Goal: Navigation & Orientation: Understand site structure

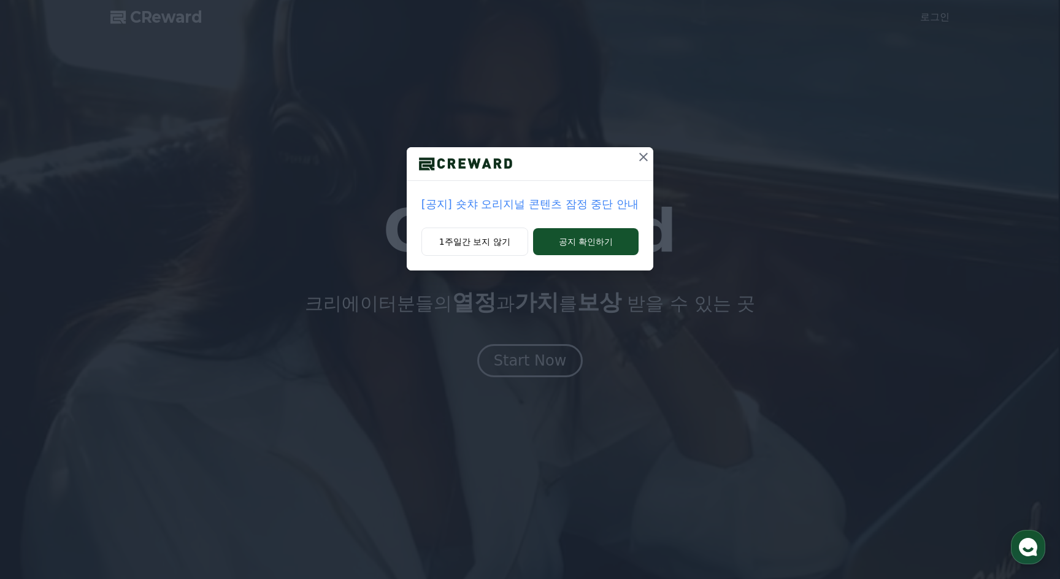
drag, startPoint x: 645, startPoint y: 160, endPoint x: 635, endPoint y: 175, distance: 18.5
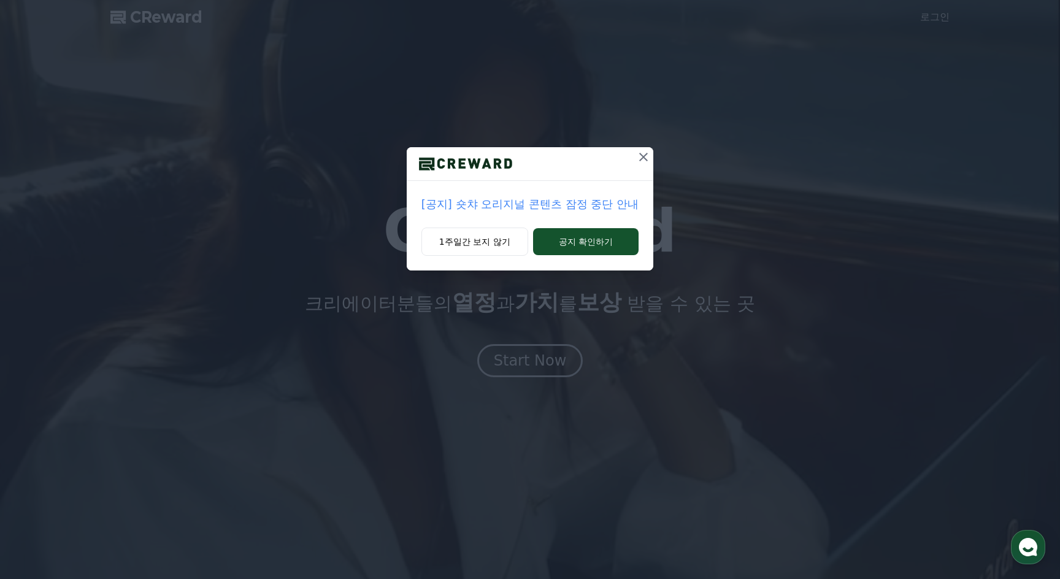
click at [643, 159] on icon at bounding box center [643, 157] width 15 height 15
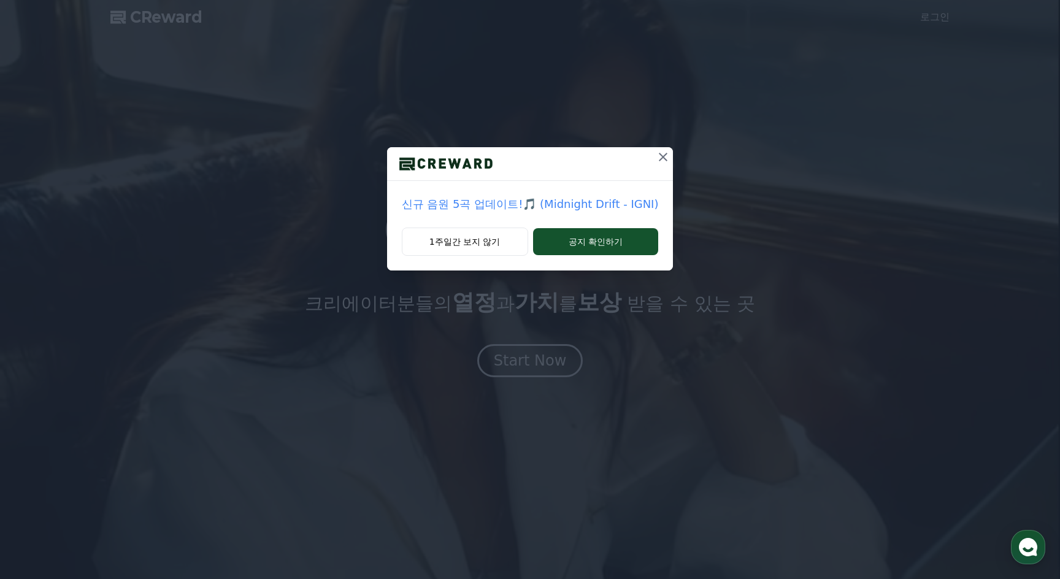
click at [653, 158] on button at bounding box center [663, 157] width 20 height 20
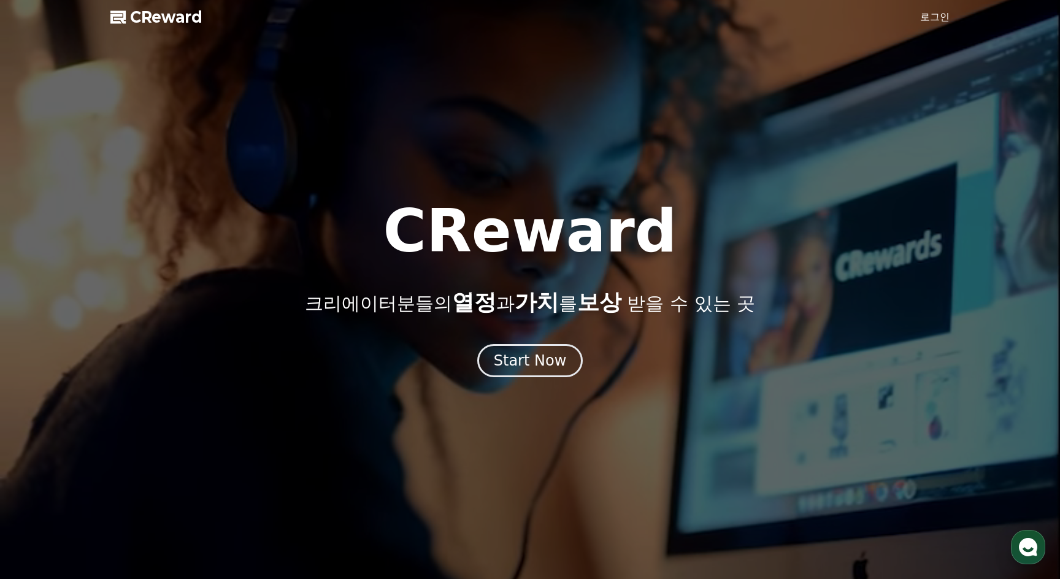
click at [543, 377] on div at bounding box center [530, 289] width 1060 height 579
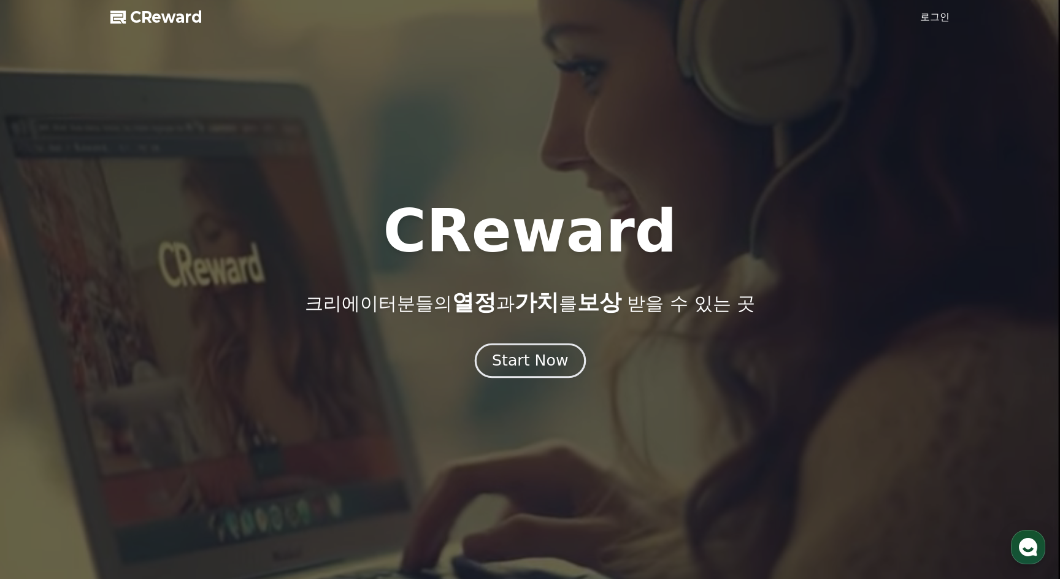
click at [543, 368] on div "Start Now" at bounding box center [530, 360] width 76 height 21
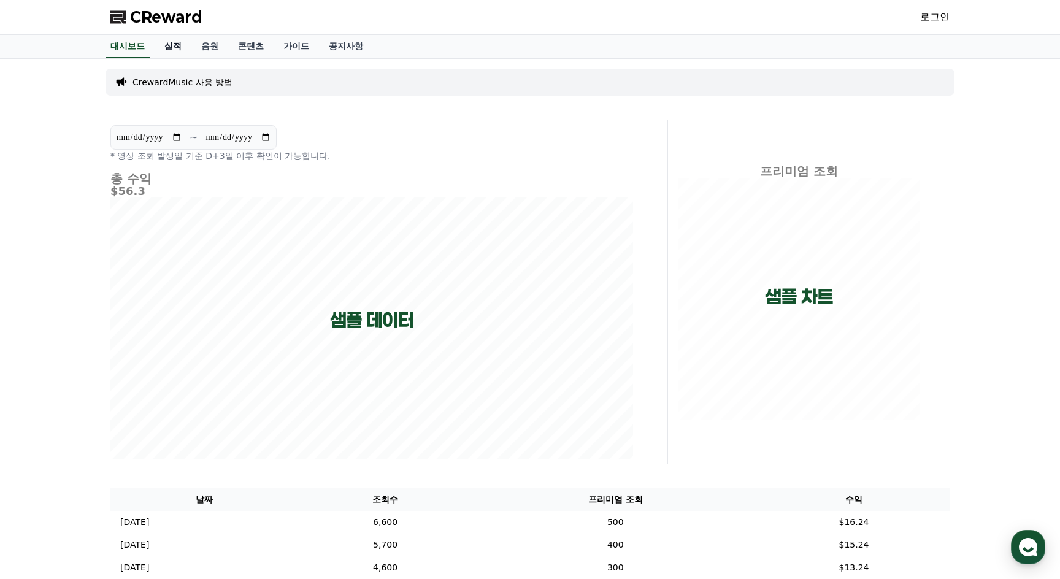
click at [163, 47] on link "실적" at bounding box center [173, 46] width 37 height 23
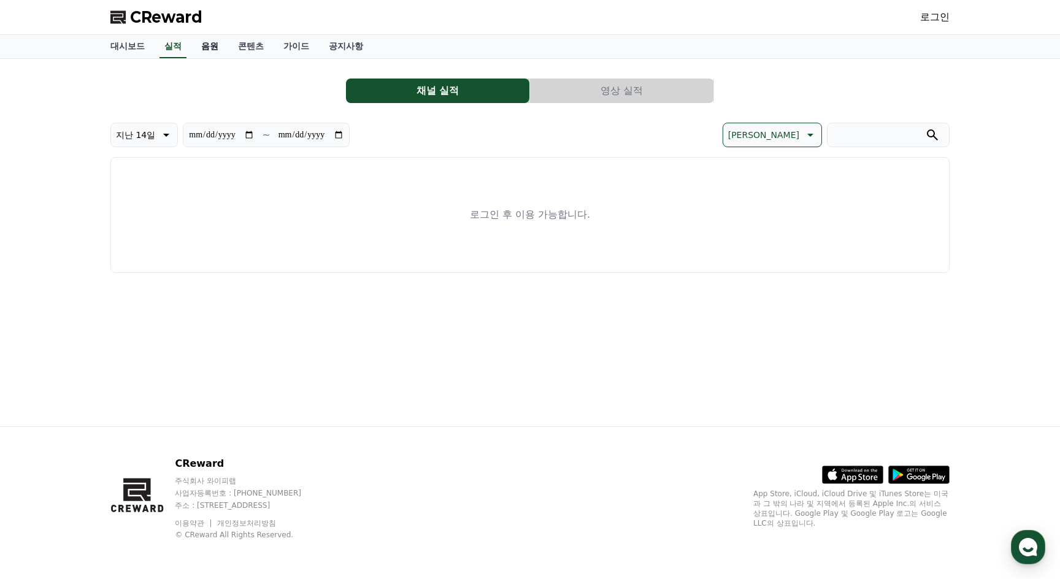
click at [209, 50] on link "음원" at bounding box center [209, 46] width 37 height 23
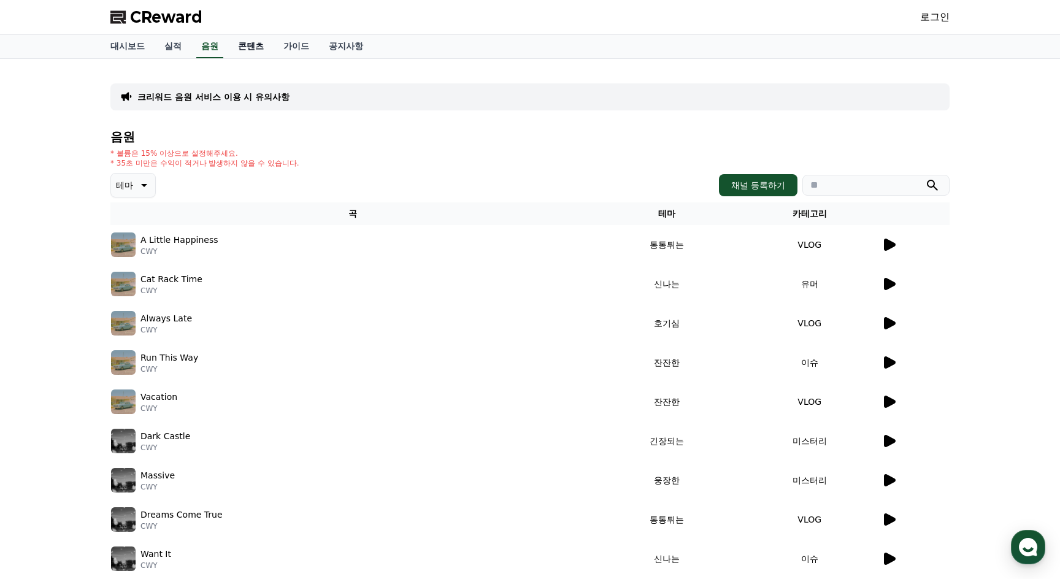
click at [248, 49] on link "콘텐츠" at bounding box center [250, 46] width 45 height 23
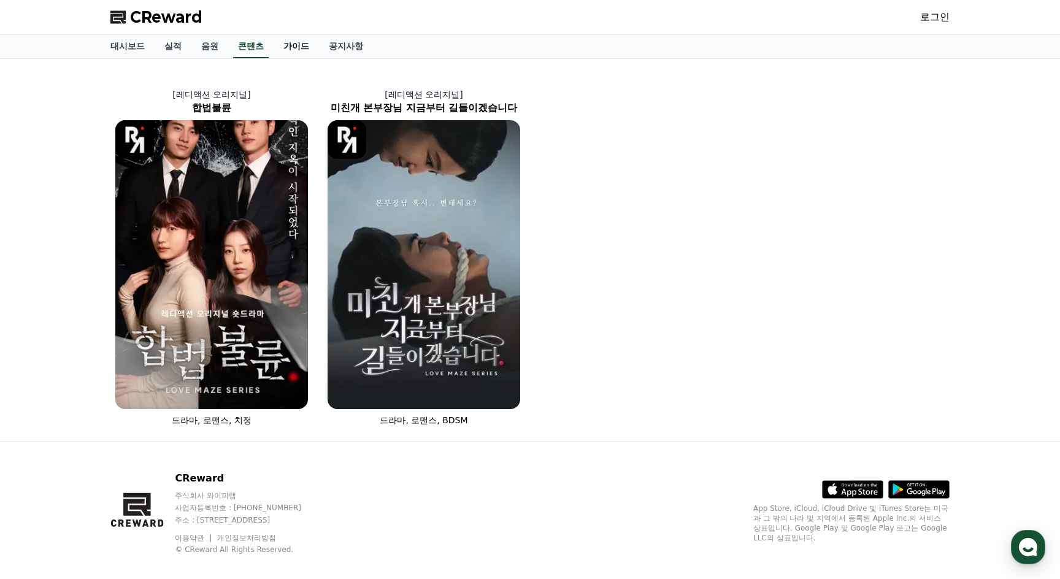
click at [312, 46] on link "가이드" at bounding box center [296, 46] width 45 height 23
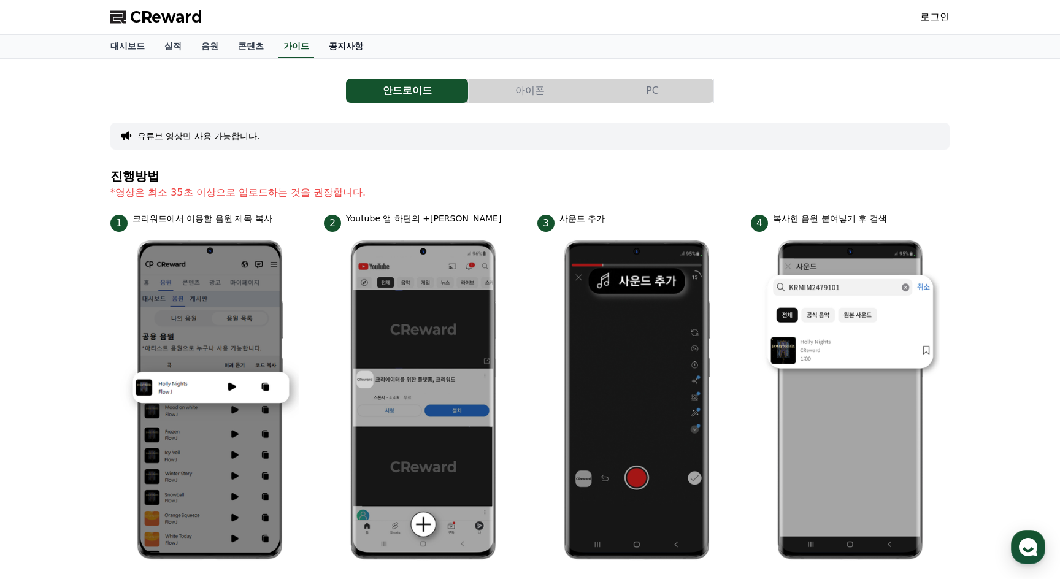
click at [351, 42] on link "공지사항" at bounding box center [346, 46] width 54 height 23
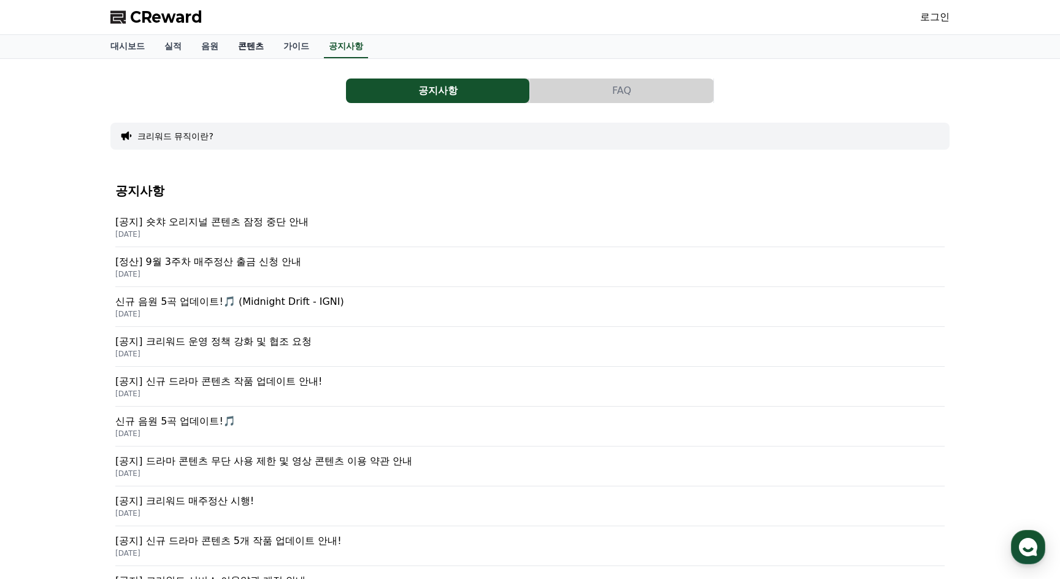
click at [253, 43] on link "콘텐츠" at bounding box center [250, 46] width 45 height 23
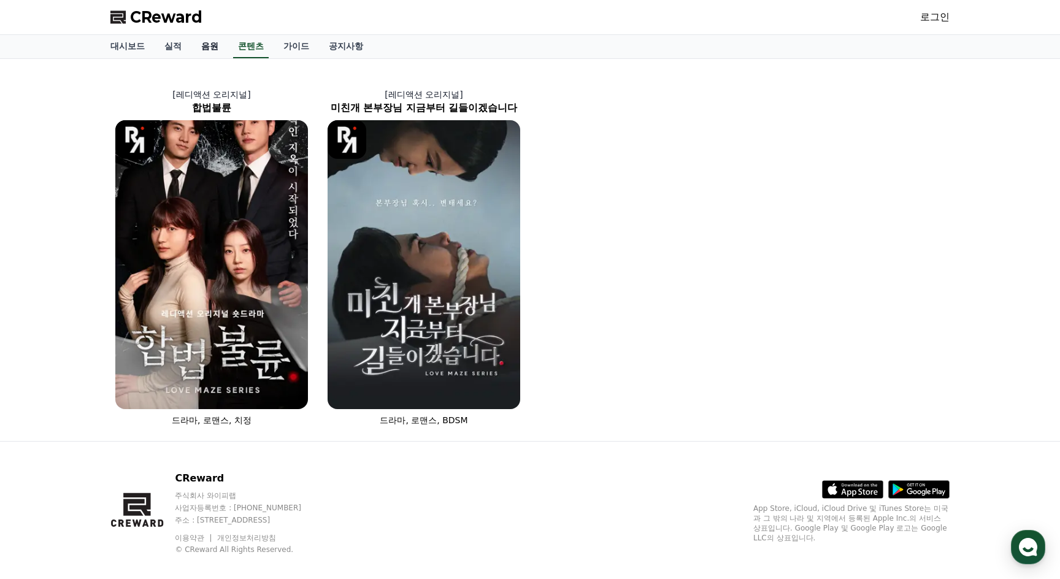
click at [197, 48] on link "음원" at bounding box center [209, 46] width 37 height 23
